Goal: Obtain resource: Obtain resource

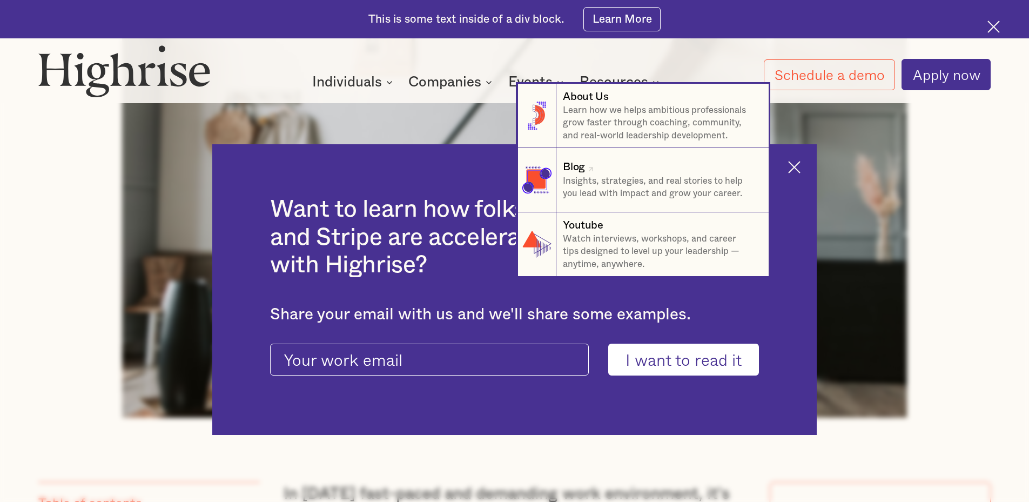
scroll to position [594, 0]
click at [801, 166] on nav "8 About Us Learn how we helps ambitious professionals grow faster through coach…" at bounding box center [514, 180] width 1029 height 193
click at [799, 169] on nav "8 About Us Learn how we helps ambitious professionals grow faster through coach…" at bounding box center [514, 180] width 1029 height 193
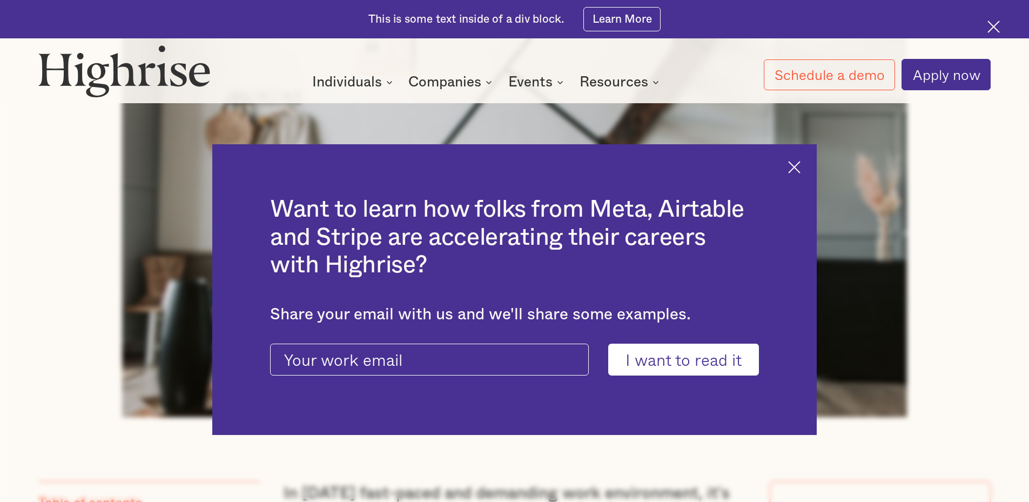
click at [993, 21] on div at bounding box center [997, 28] width 19 height 19
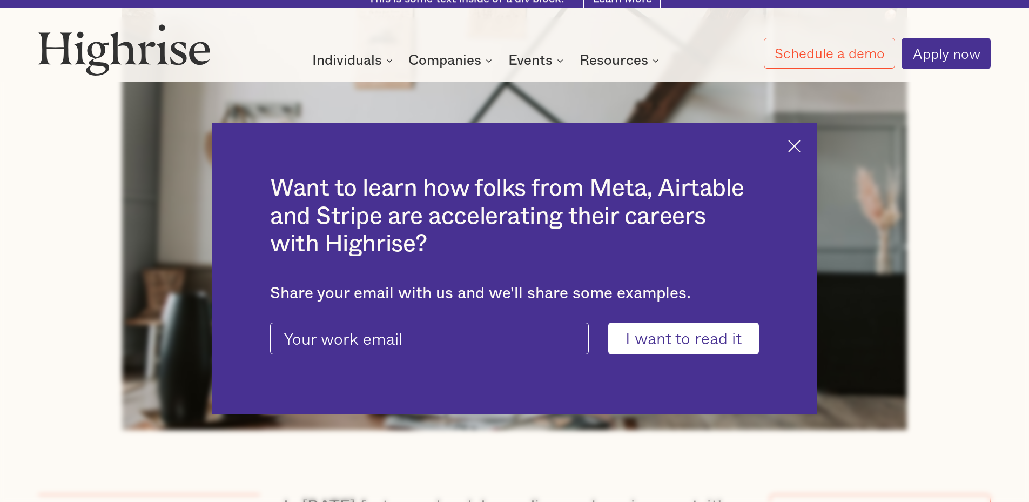
scroll to position [555, 0]
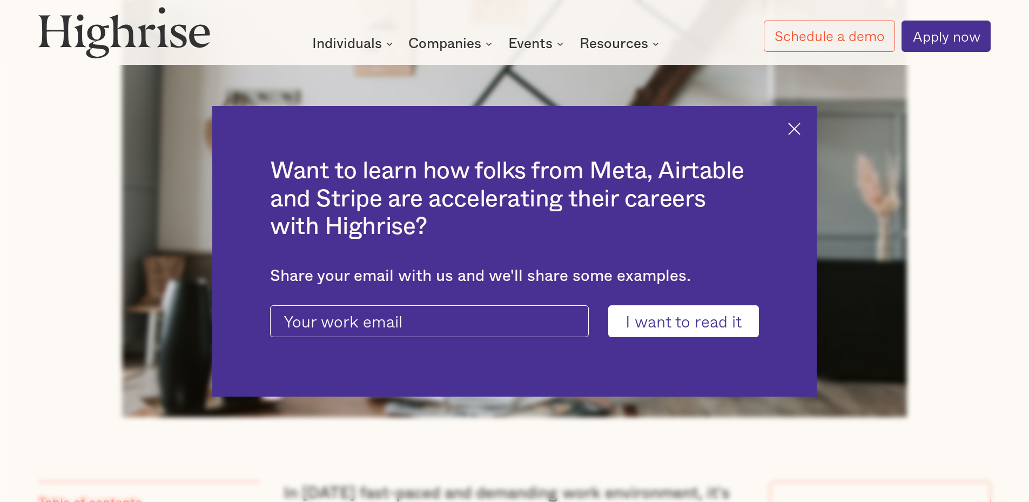
click at [800, 131] on img at bounding box center [794, 128] width 12 height 12
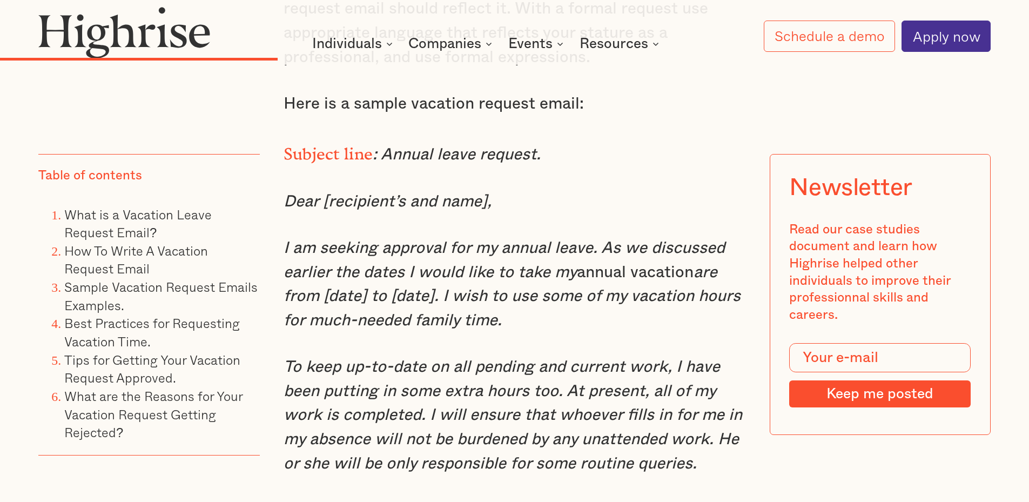
scroll to position [4122, 0]
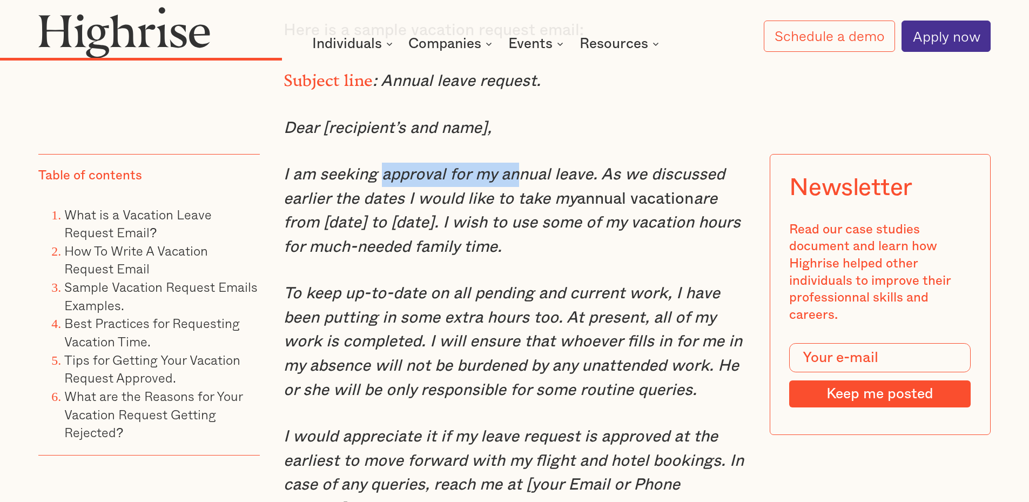
drag, startPoint x: 384, startPoint y: 200, endPoint x: 518, endPoint y: 204, distance: 133.5
click at [518, 204] on em "I am seeking approval for my annual leave. As we discussed earlier the dates I …" at bounding box center [504, 186] width 441 height 41
click at [411, 320] on em "To keep up-to-date on all pending and current work, I have been putting in some…" at bounding box center [513, 341] width 459 height 113
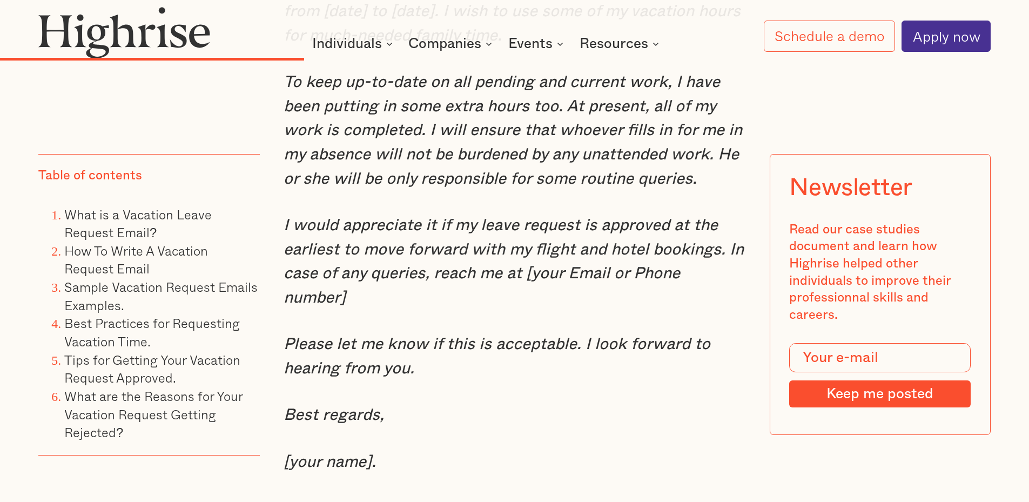
scroll to position [4392, 0]
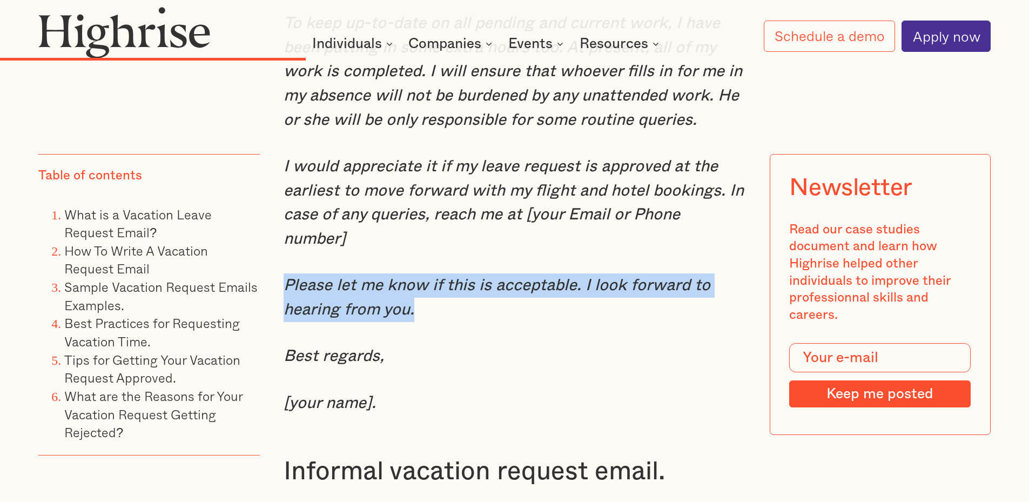
drag, startPoint x: 284, startPoint y: 287, endPoint x: 421, endPoint y: 317, distance: 140.4
click at [426, 318] on p "Please let me know if this is acceptable. I look forward to hearing from you." at bounding box center [515, 297] width 463 height 48
copy em "Please let me know if this is acceptable. I look forward to hearing from you."
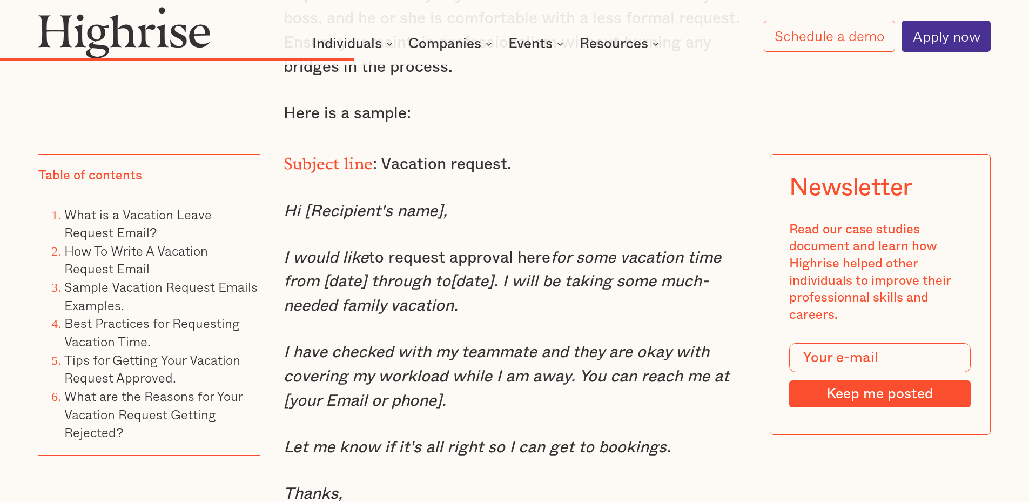
scroll to position [5041, 0]
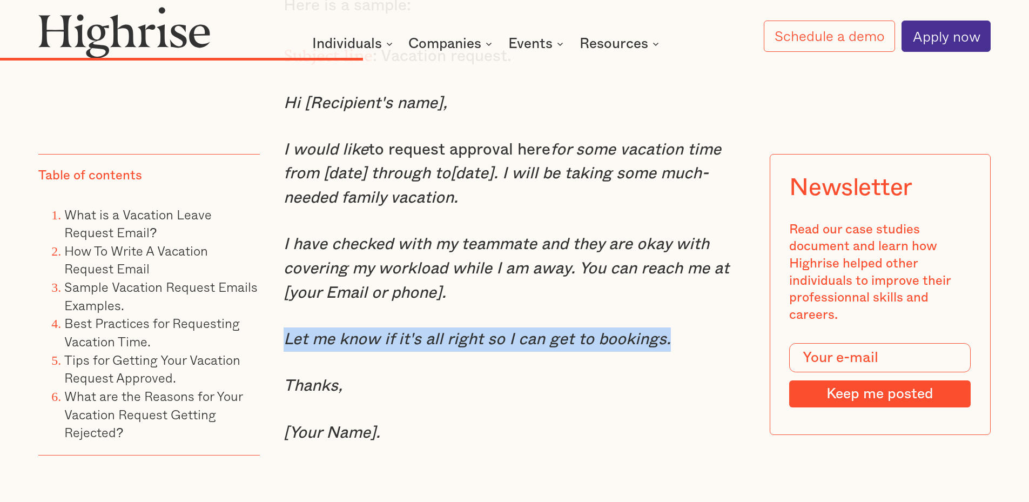
drag, startPoint x: 284, startPoint y: 347, endPoint x: 675, endPoint y: 352, distance: 391.8
click at [675, 352] on p "Let me know if it's all right so I can get to bookings." at bounding box center [515, 339] width 463 height 24
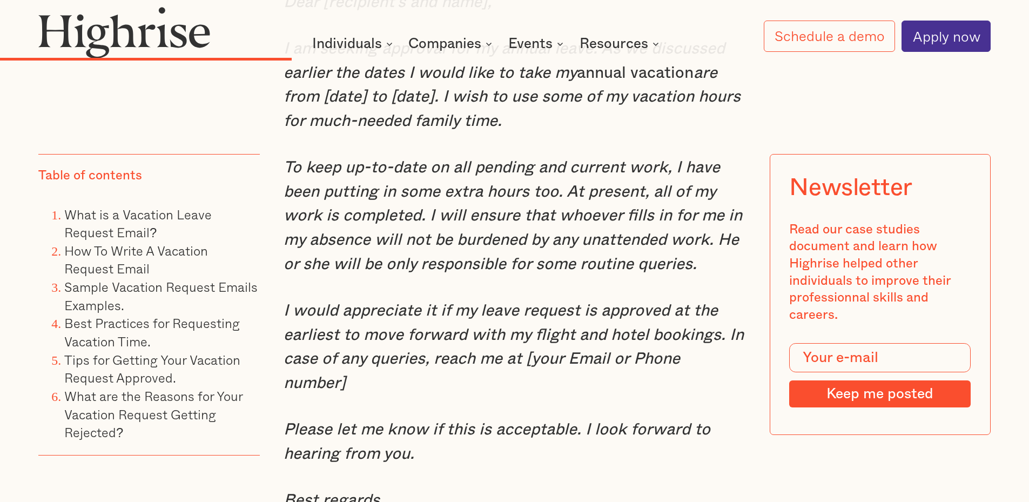
scroll to position [4230, 0]
